Goal: Task Accomplishment & Management: Complete application form

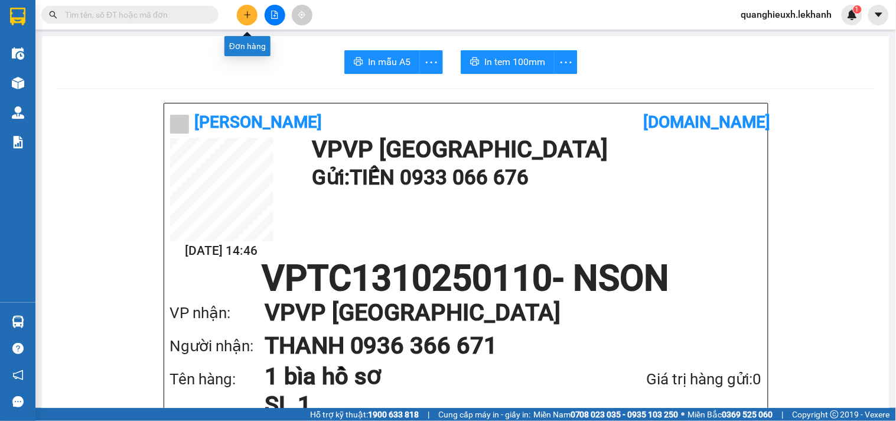
click at [256, 12] on button at bounding box center [247, 15] width 21 height 21
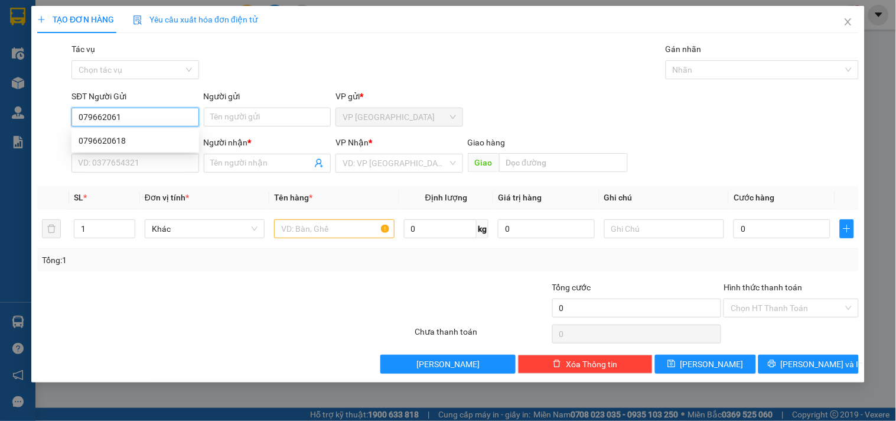
type input "0796620618"
click at [164, 139] on div "0796620618" at bounding box center [135, 140] width 113 height 13
type input "0975993992"
type input "thuý"
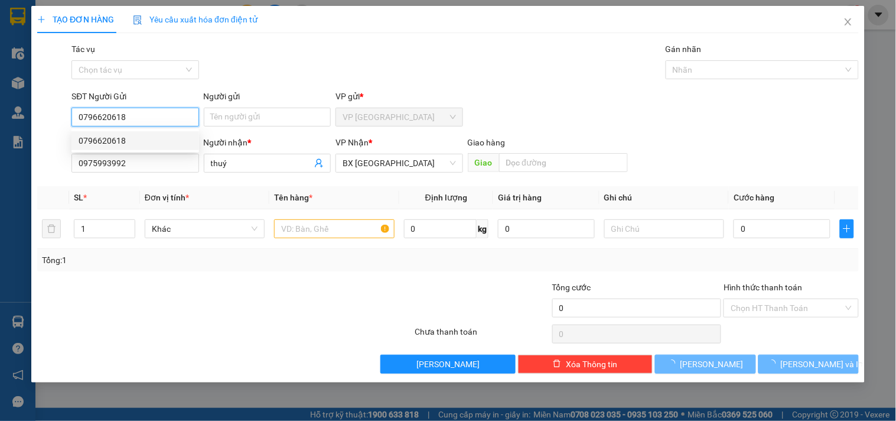
type input "80.000"
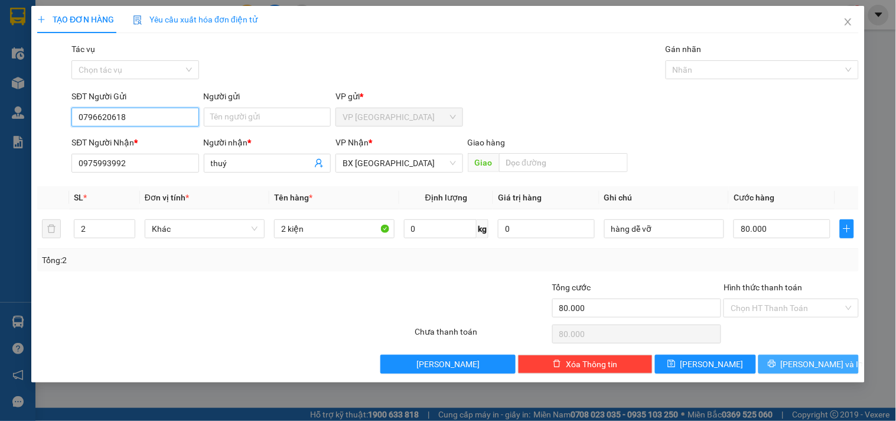
type input "0796620618"
click at [776, 361] on icon "printer" at bounding box center [772, 363] width 8 height 8
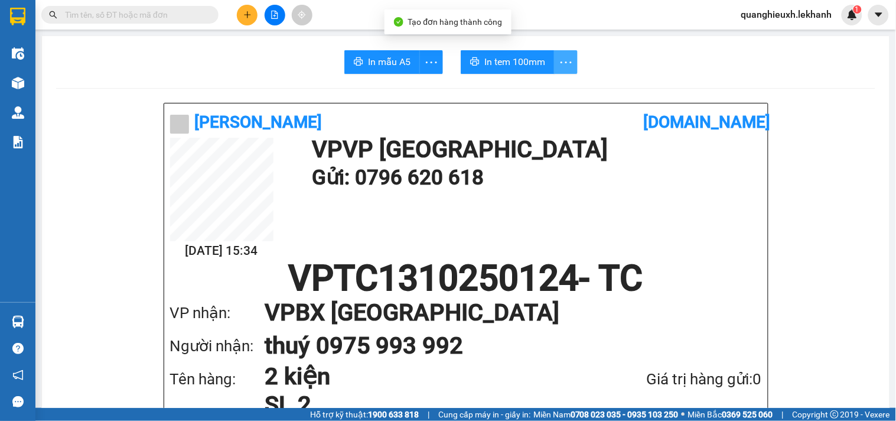
click at [559, 59] on icon "more" at bounding box center [566, 62] width 15 height 15
click at [547, 93] on div "In tem 100mm theo số lượng (2)" at bounding box center [507, 88] width 118 height 13
click at [245, 14] on icon "plus" at bounding box center [247, 14] width 6 height 1
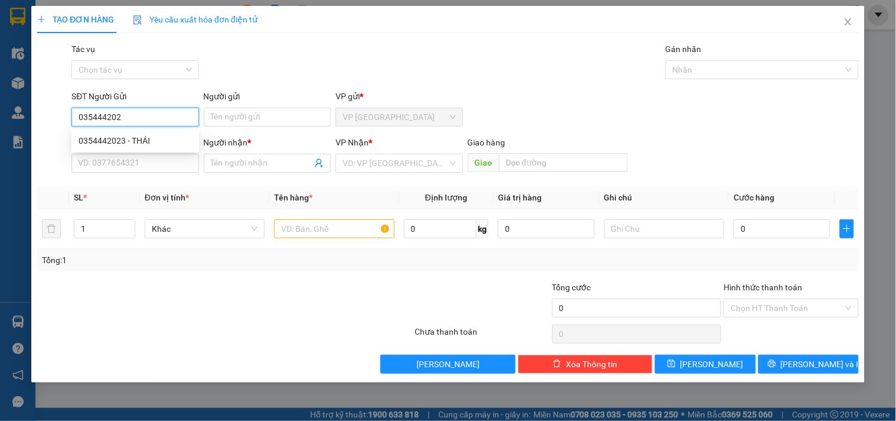
type input "0354442023"
click at [152, 136] on div "0354442023 - THÁI" at bounding box center [135, 140] width 113 height 13
type input "THÁI"
type input "0978484852"
type input "nha khoa á âu"
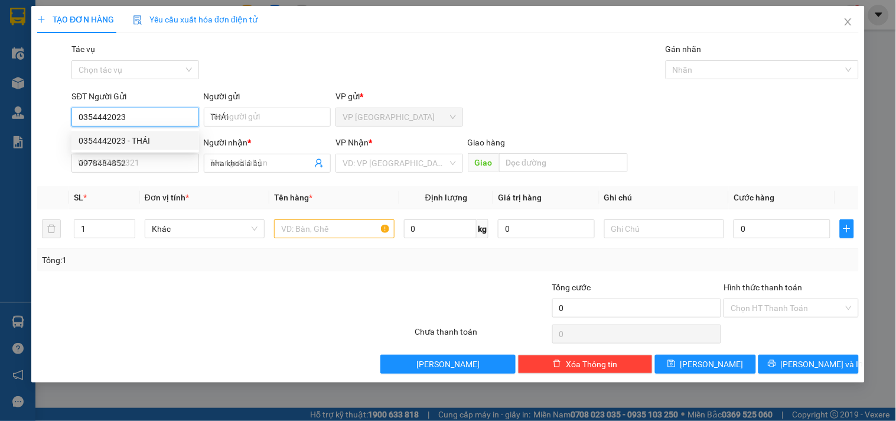
type input "30.000"
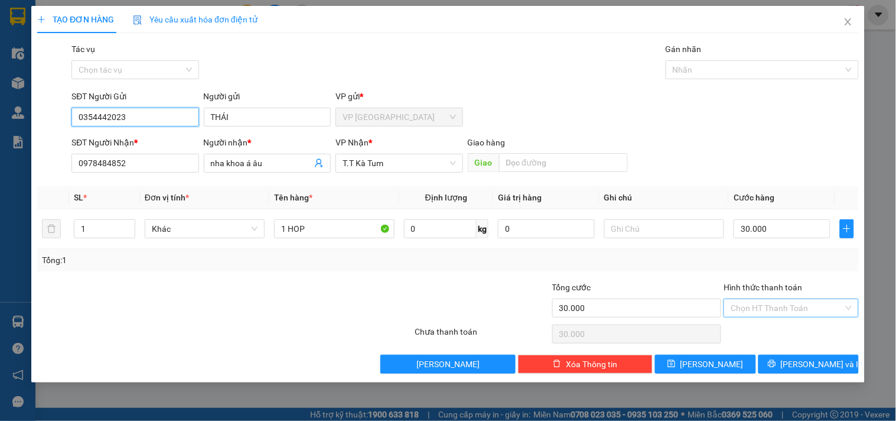
type input "0354442023"
click at [794, 309] on input "Hình thức thanh toán" at bounding box center [787, 308] width 112 height 18
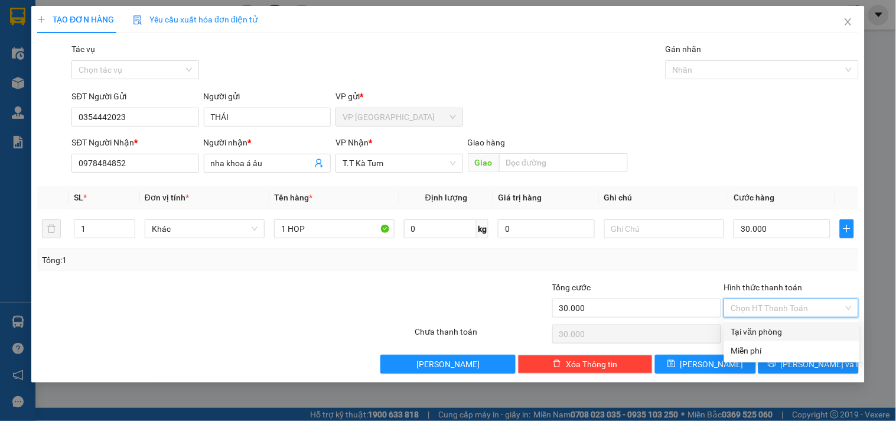
click at [760, 333] on div "Tại văn phòng" at bounding box center [792, 331] width 121 height 13
type input "0"
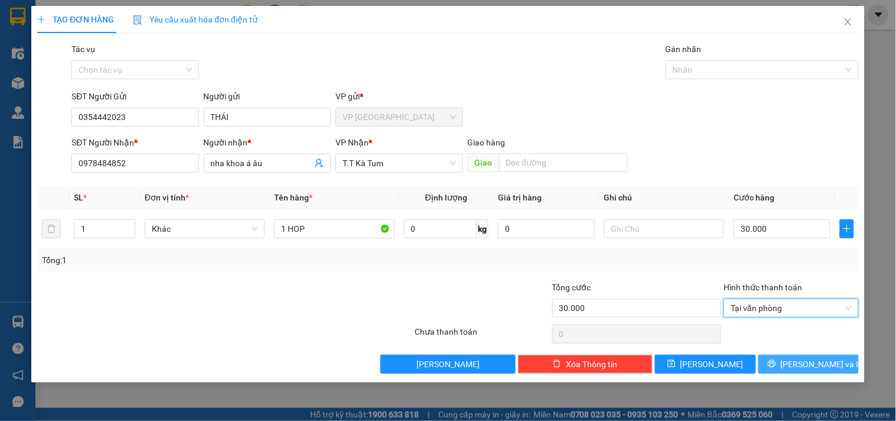
click at [796, 360] on button "[PERSON_NAME] và In" at bounding box center [809, 364] width 100 height 19
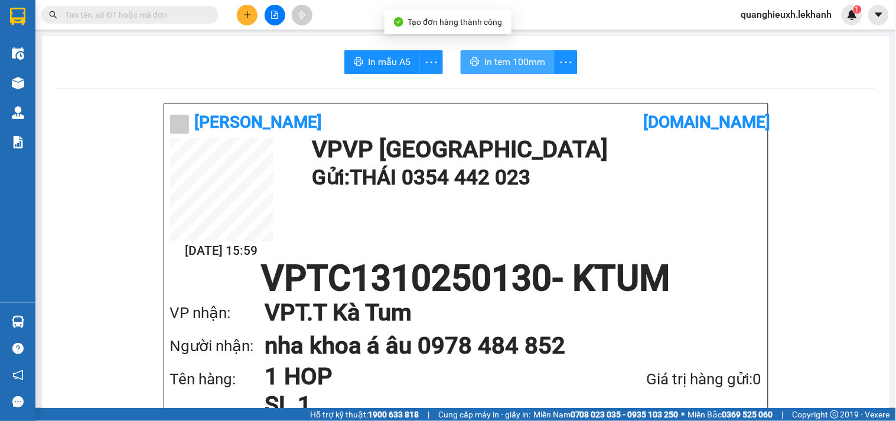
click at [509, 63] on span "In tem 100mm" at bounding box center [515, 61] width 61 height 15
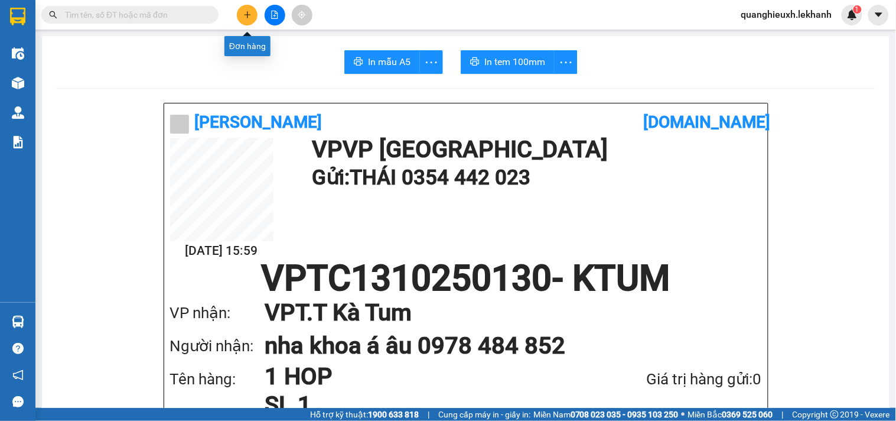
click at [245, 19] on button at bounding box center [247, 15] width 21 height 21
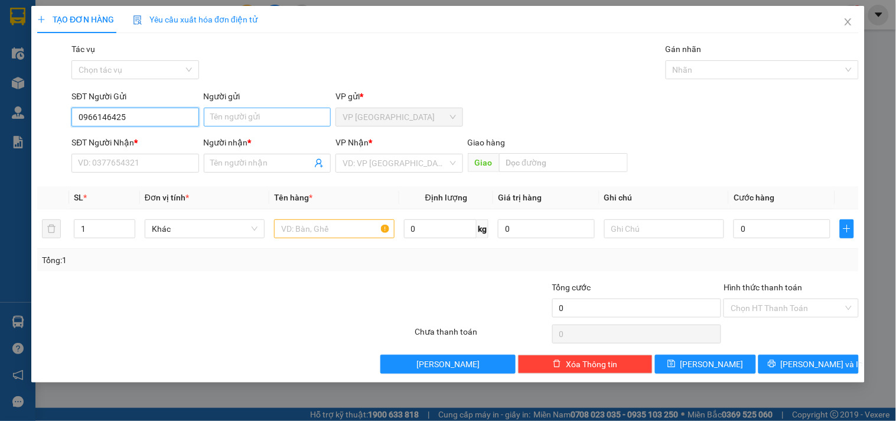
type input "0966146425"
click at [229, 117] on input "Người gửi" at bounding box center [267, 117] width 127 height 19
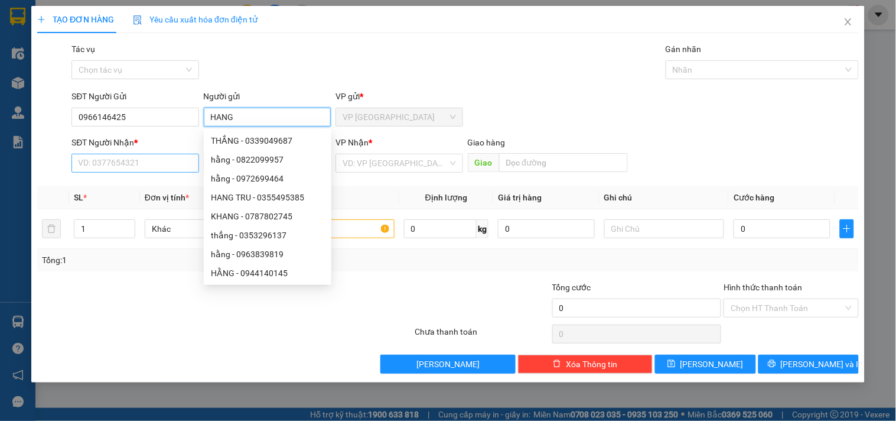
type input "HANG"
click at [146, 164] on input "SĐT Người Nhận *" at bounding box center [134, 163] width 127 height 19
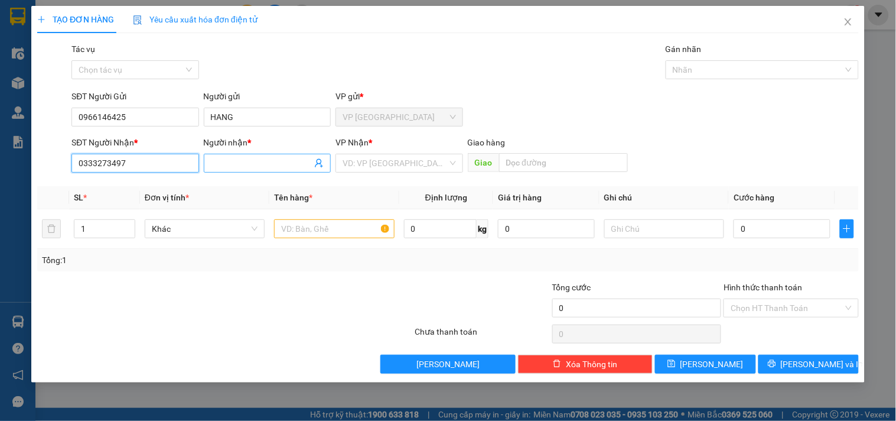
type input "0333273497"
click at [246, 166] on input "Người nhận *" at bounding box center [261, 163] width 101 height 13
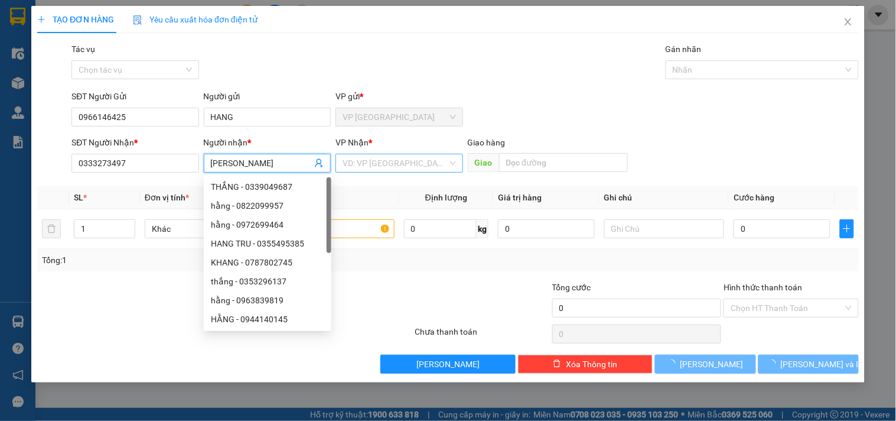
type input "[PERSON_NAME]"
click at [378, 167] on input "search" at bounding box center [395, 163] width 105 height 18
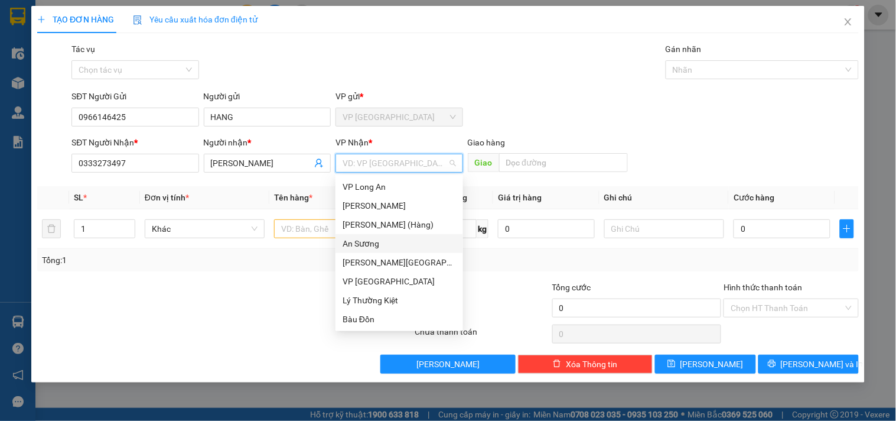
scroll to position [95, 0]
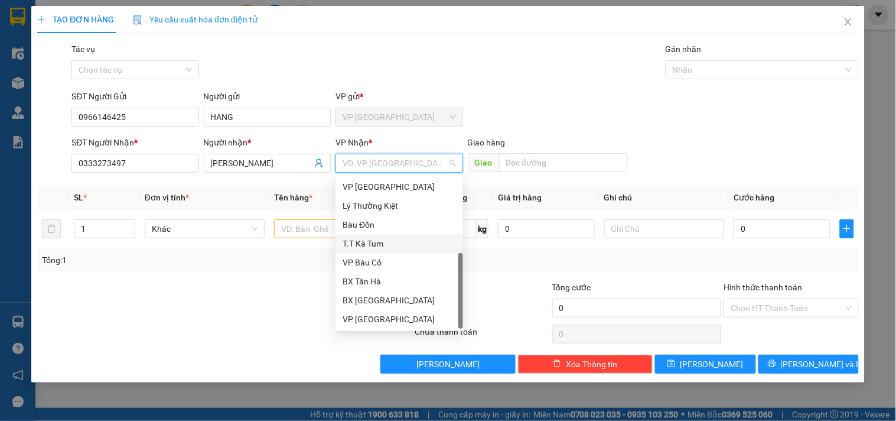
click at [382, 239] on div "T.T Kà Tum" at bounding box center [399, 243] width 113 height 13
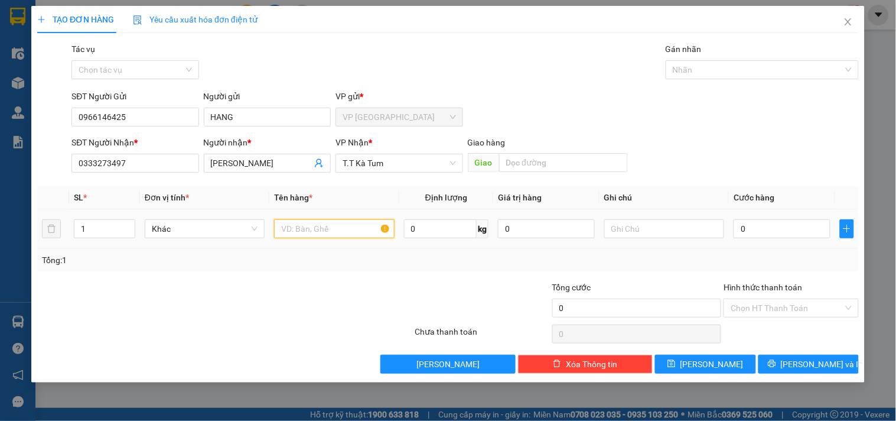
click at [334, 227] on input "text" at bounding box center [334, 228] width 120 height 19
type input "1KIEN"
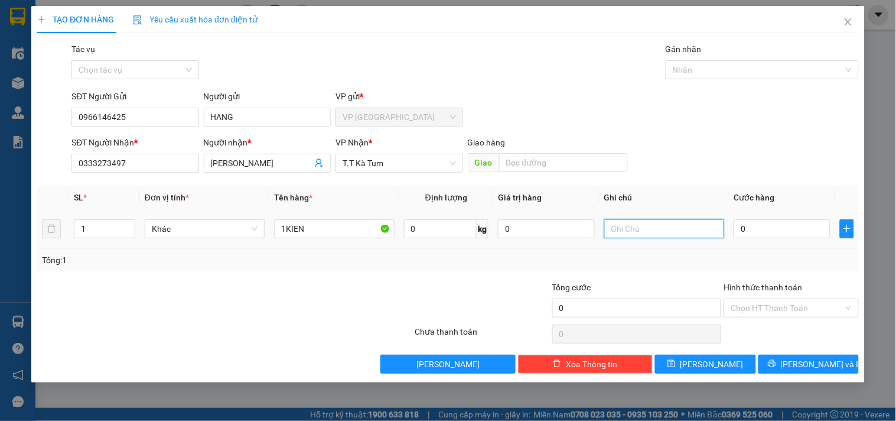
click at [656, 230] on input "text" at bounding box center [664, 228] width 120 height 19
type input "MAI NHAN"
click at [740, 226] on input "0" at bounding box center [782, 228] width 97 height 19
type input "3"
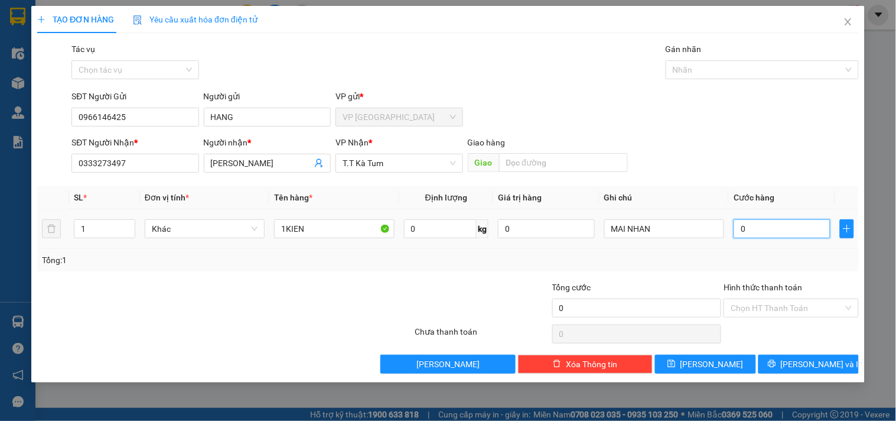
type input "3"
type input "30"
type input "30.000"
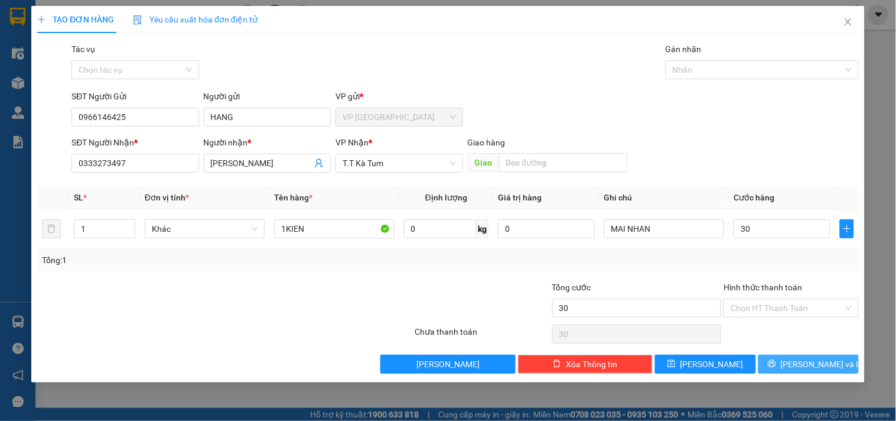
type input "30.000"
click at [817, 358] on span "[PERSON_NAME] và In" at bounding box center [822, 363] width 83 height 13
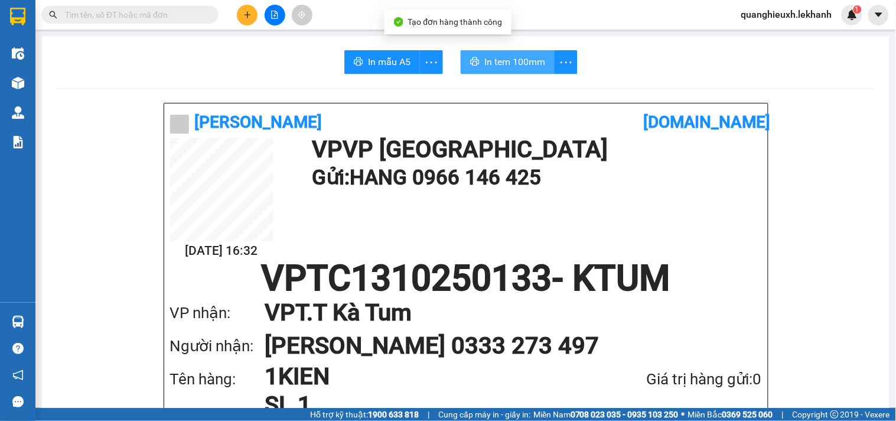
click at [504, 61] on span "In tem 100mm" at bounding box center [515, 61] width 61 height 15
